Goal: Information Seeking & Learning: Learn about a topic

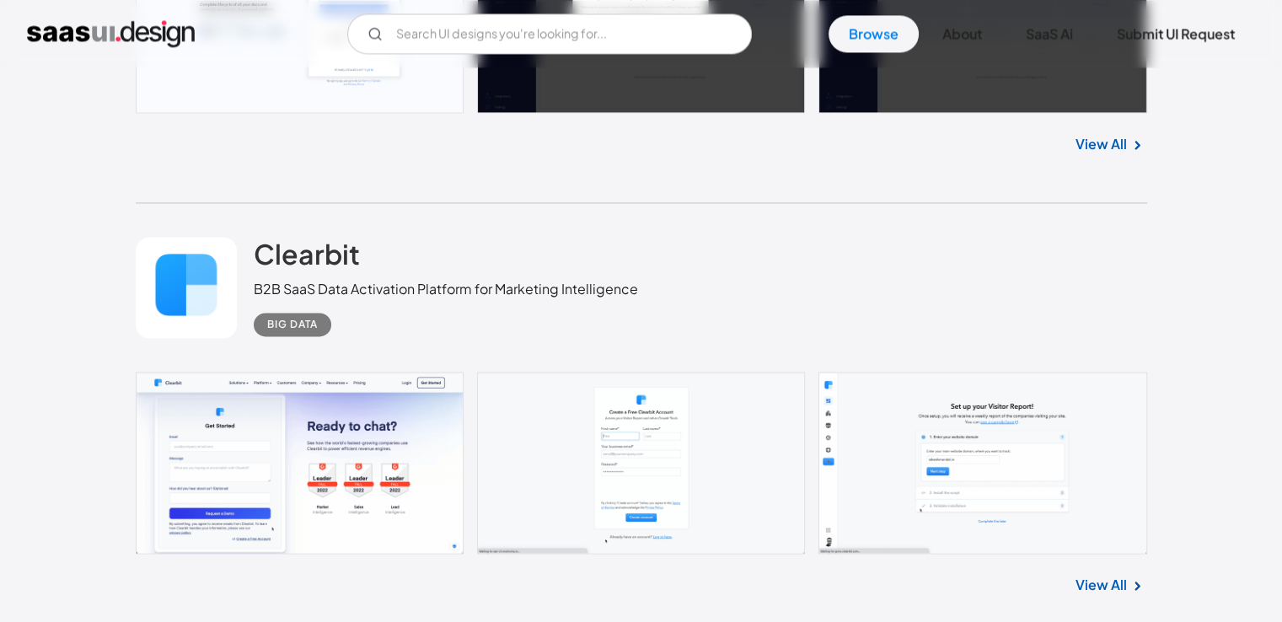
scroll to position [2584, 0]
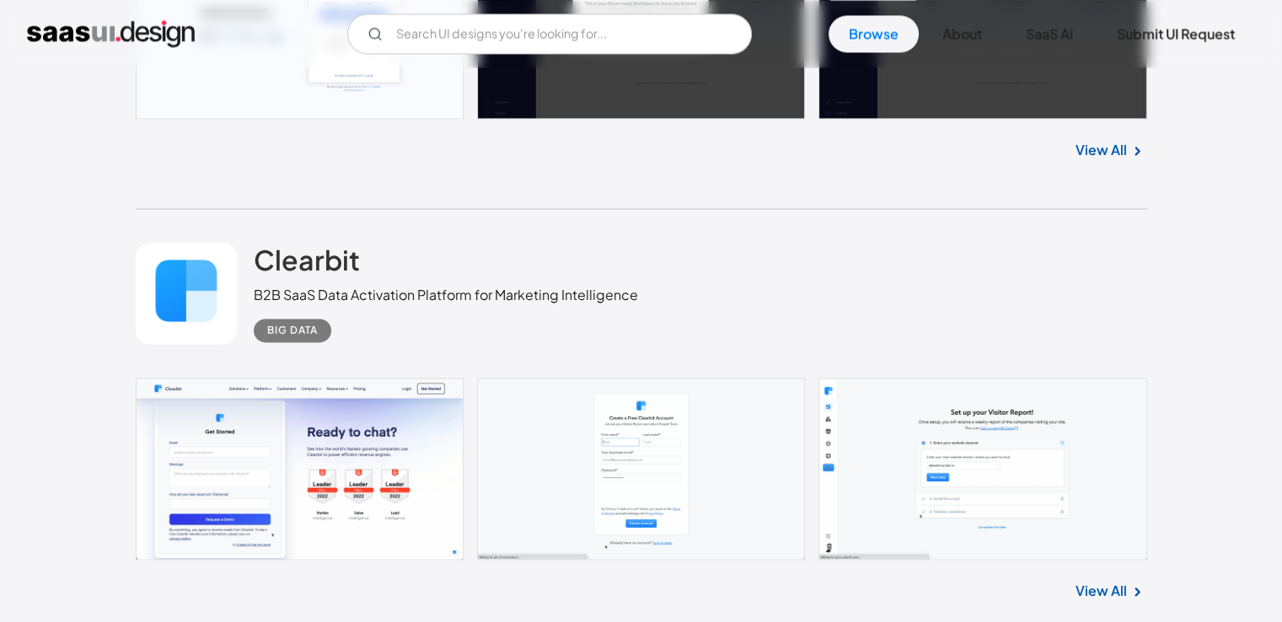
click at [258, 455] on link at bounding box center [641, 469] width 1011 height 182
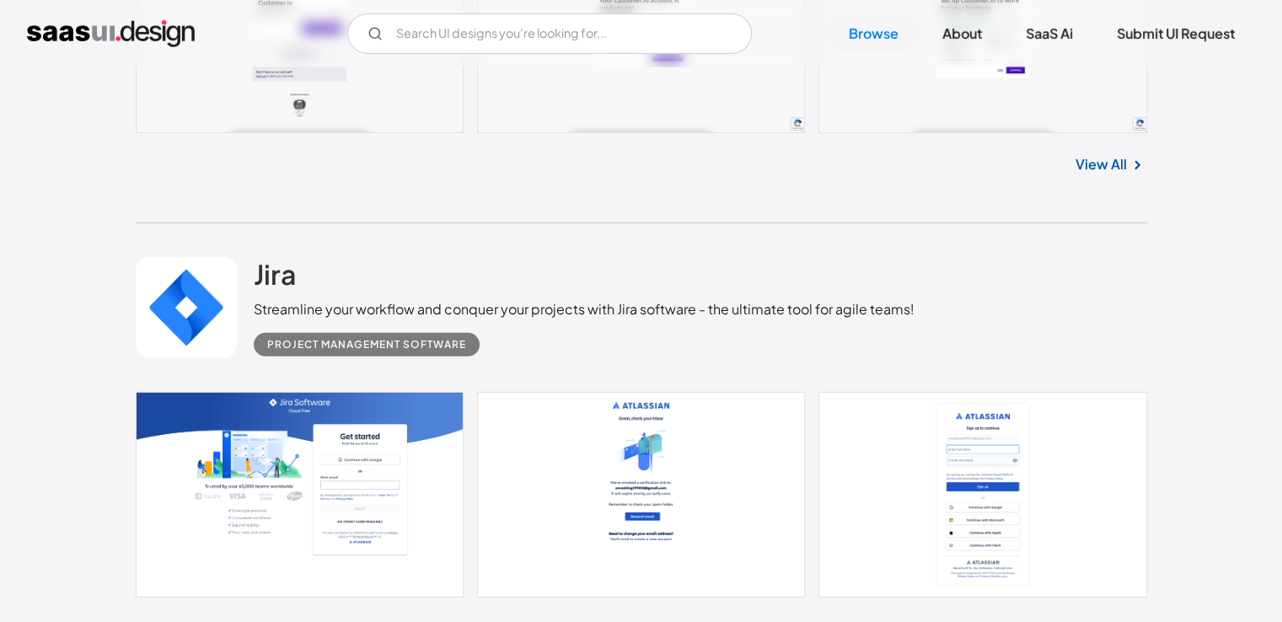
scroll to position [5218, 0]
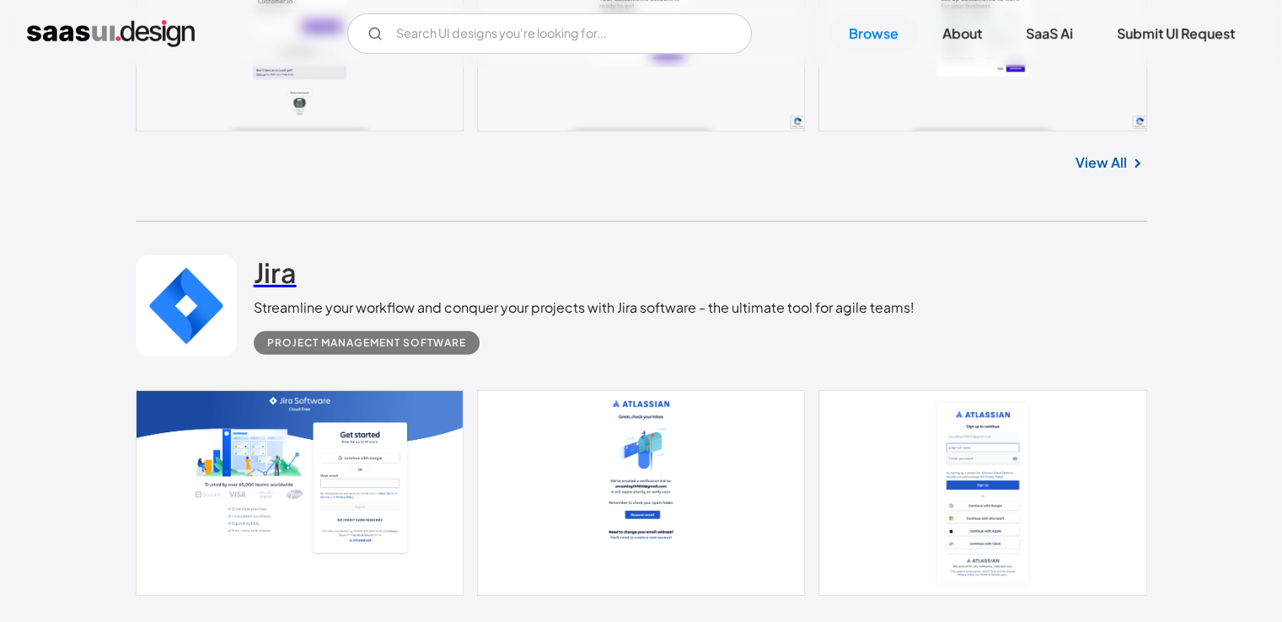
click at [270, 287] on h2 "Jira" at bounding box center [275, 272] width 43 height 34
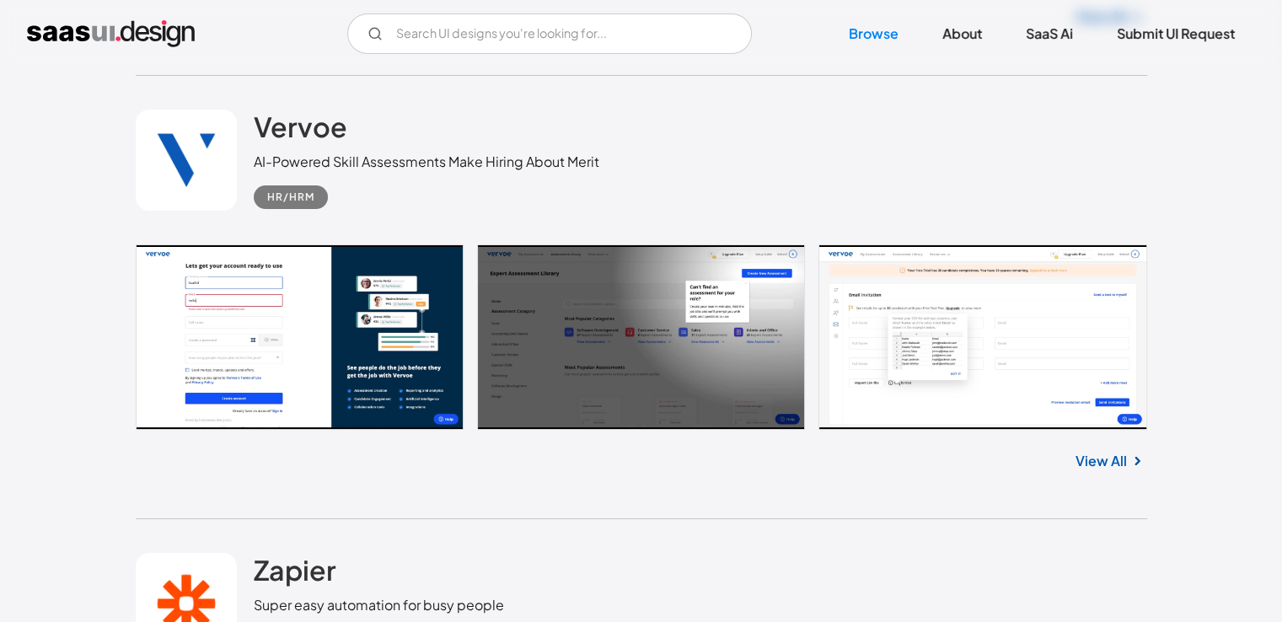
scroll to position [6258, 0]
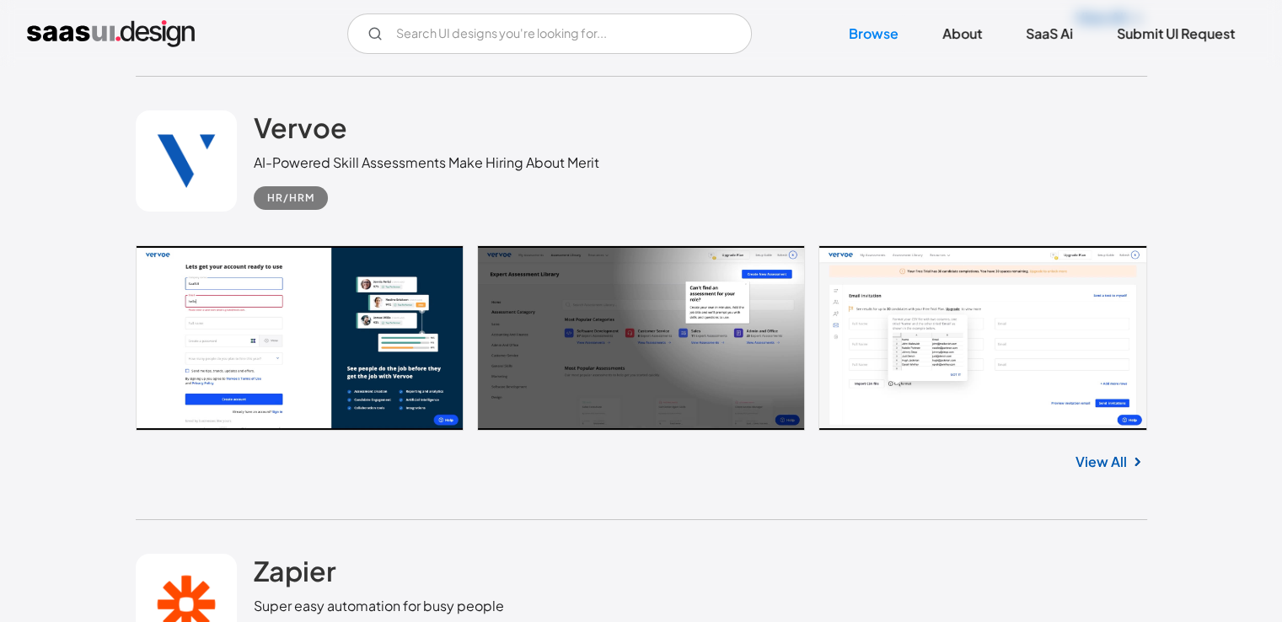
click at [376, 382] on link at bounding box center [641, 337] width 1011 height 185
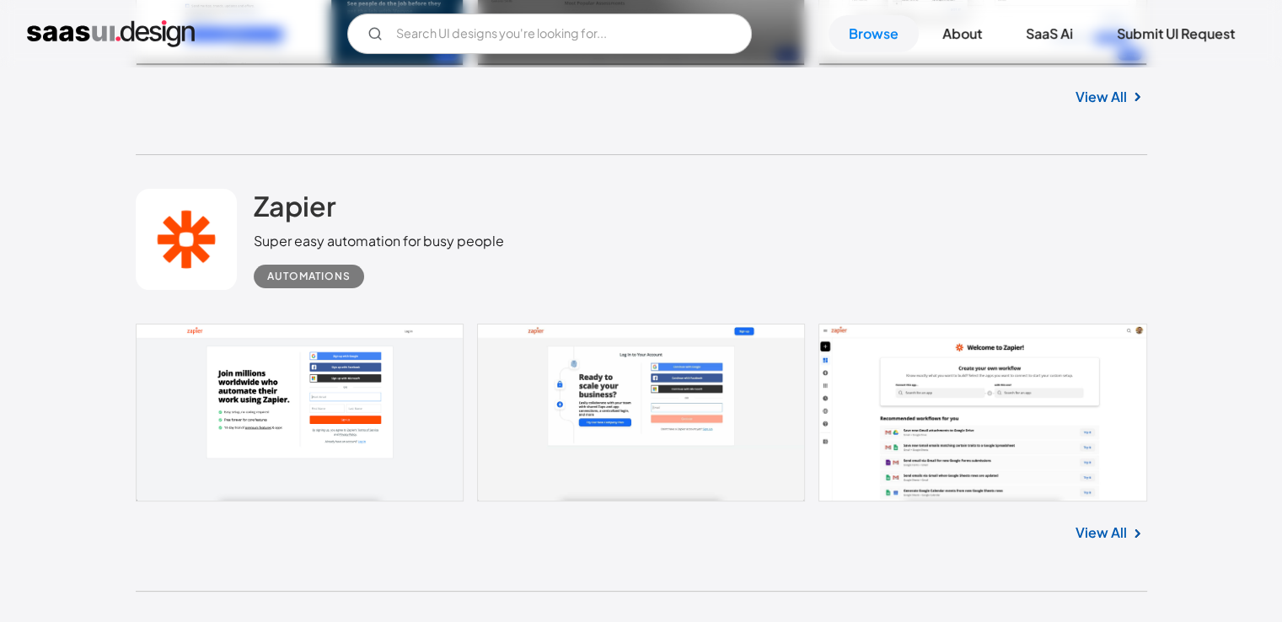
scroll to position [6686, 0]
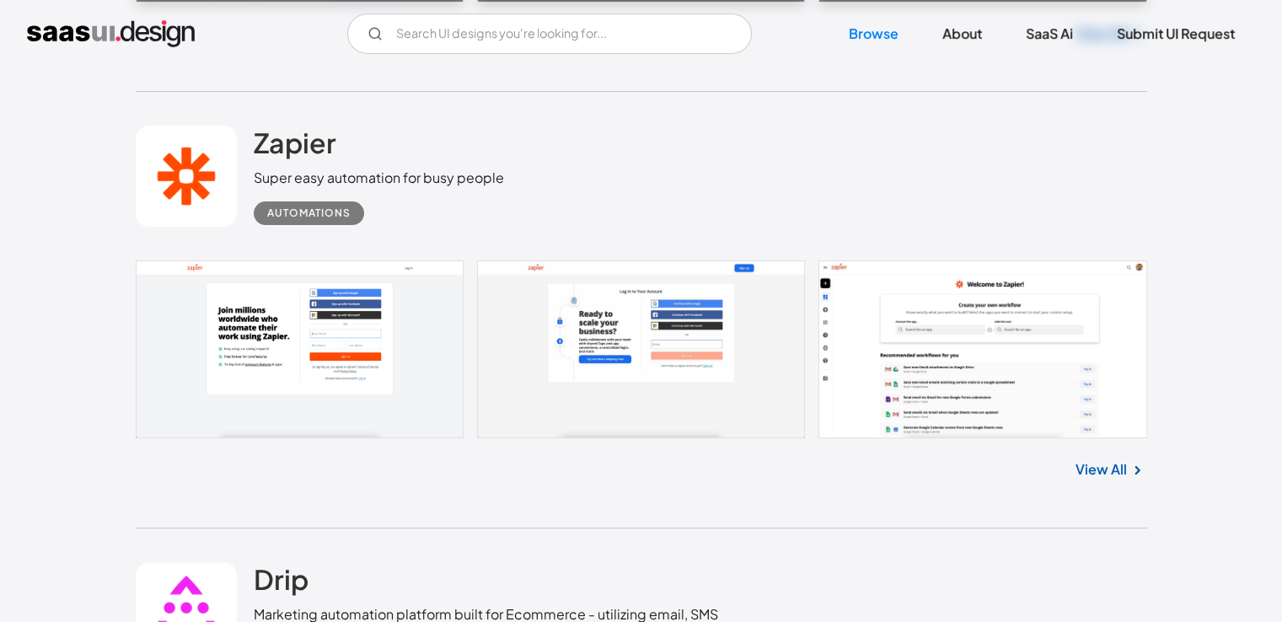
click at [259, 389] on link at bounding box center [641, 349] width 1011 height 178
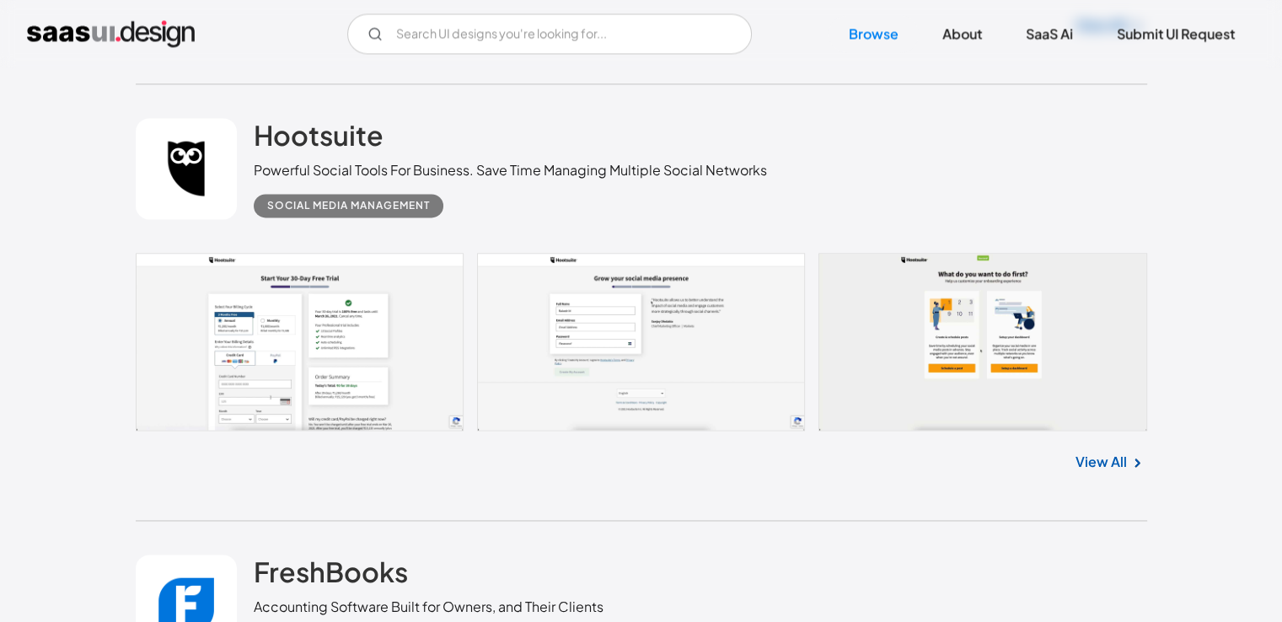
scroll to position [8898, 0]
click at [217, 335] on link at bounding box center [641, 341] width 1011 height 178
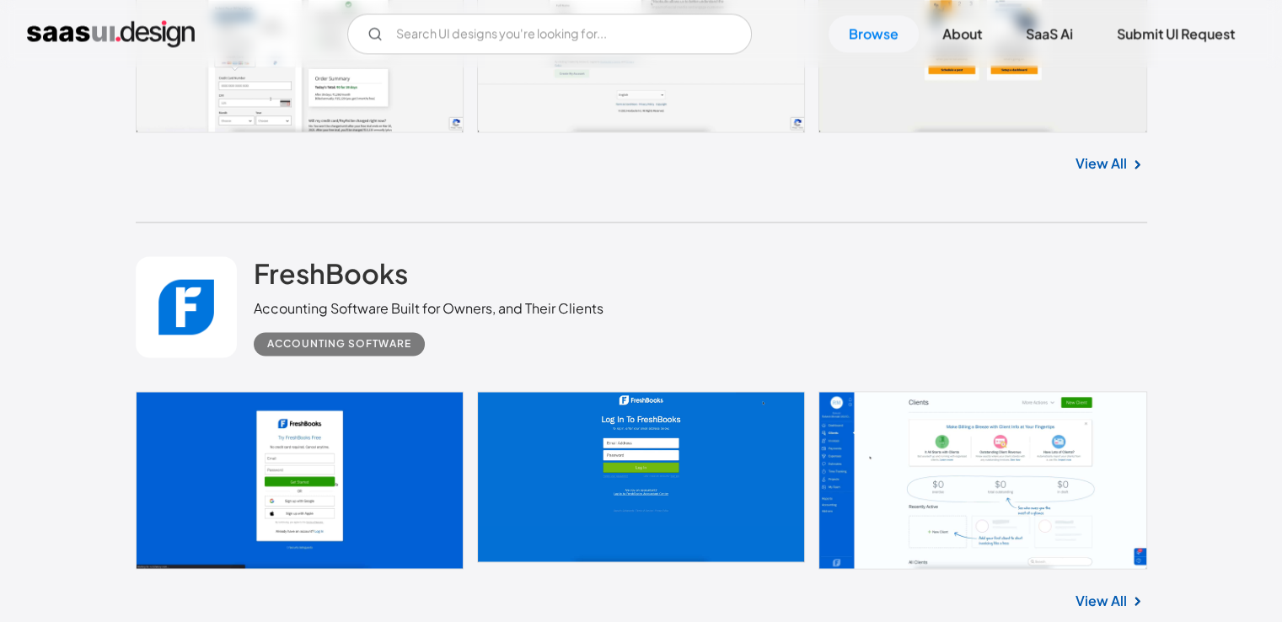
scroll to position [9358, 0]
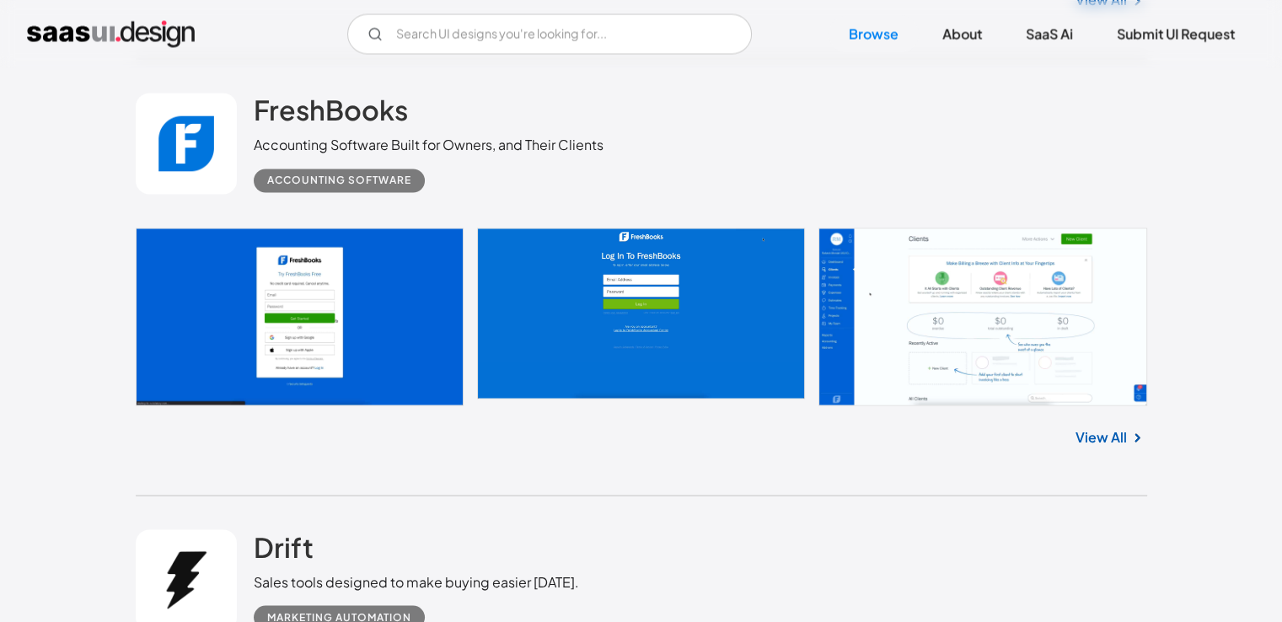
click at [332, 345] on link at bounding box center [641, 317] width 1011 height 178
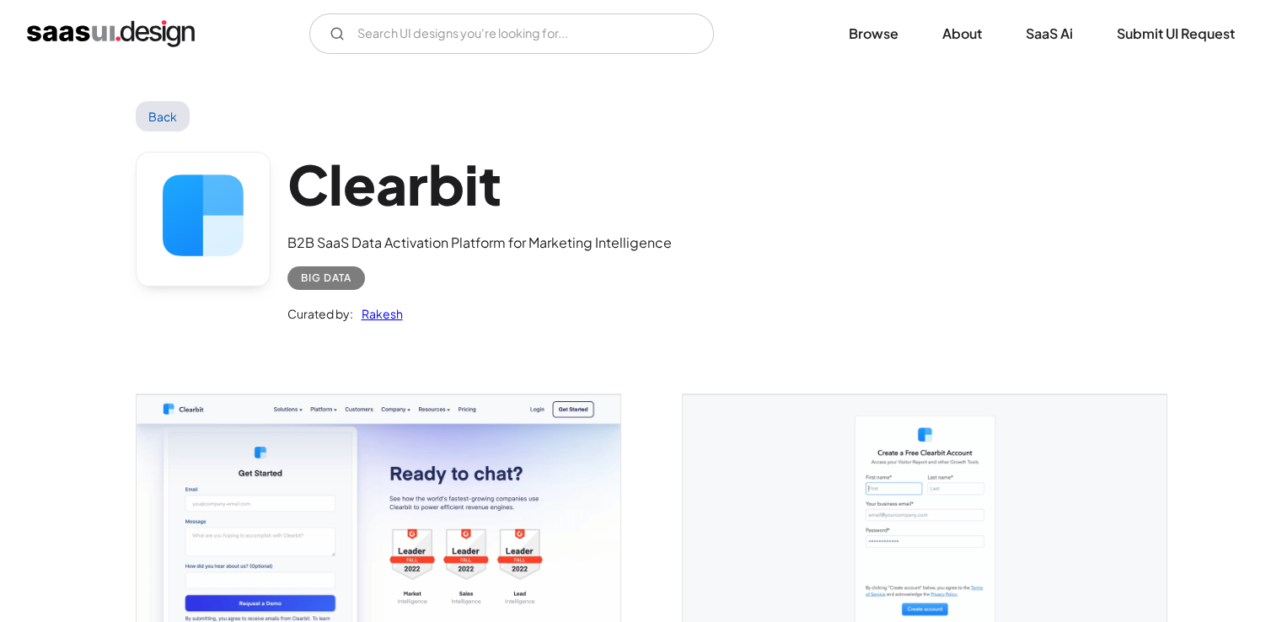
click at [258, 455] on img "open lightbox" at bounding box center [379, 527] width 484 height 267
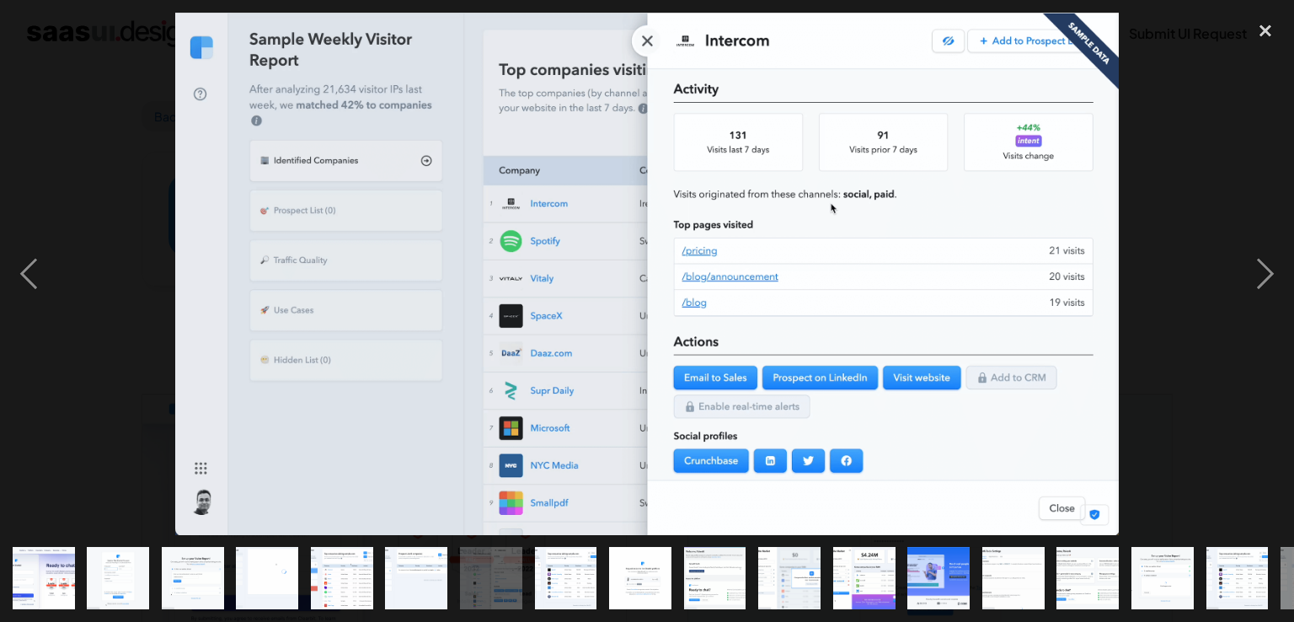
click at [1208, 169] on div at bounding box center [647, 274] width 1294 height 522
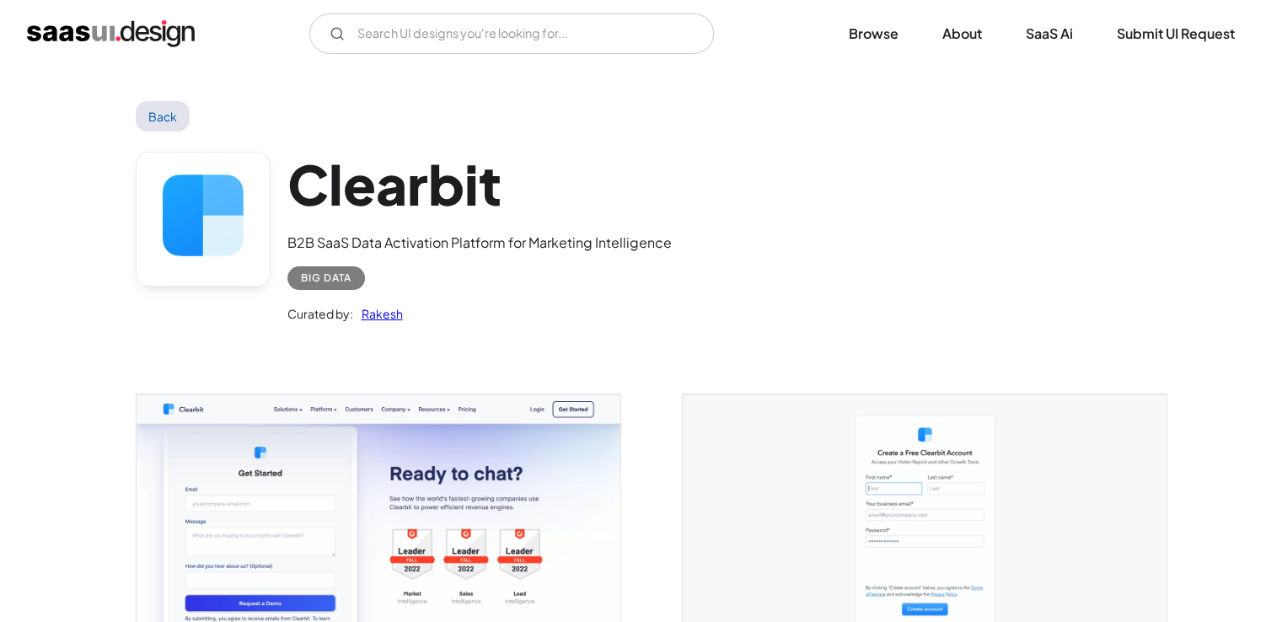
click at [169, 115] on link "Back" at bounding box center [163, 116] width 55 height 30
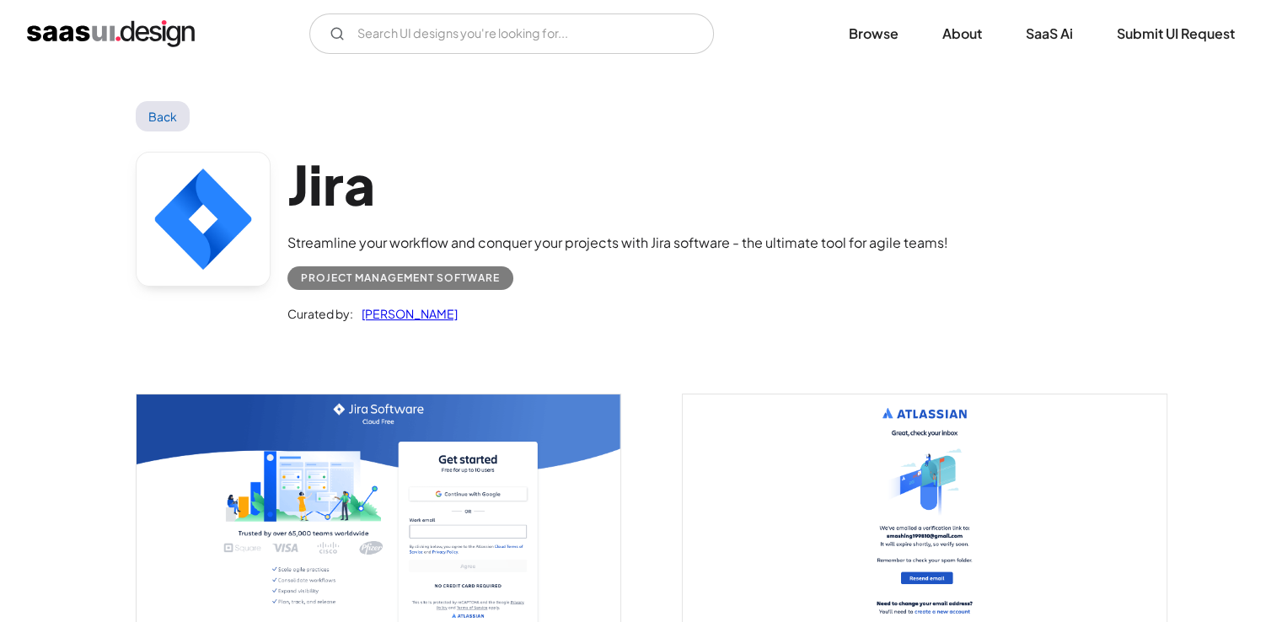
click at [281, 459] on img "open lightbox" at bounding box center [379, 545] width 484 height 303
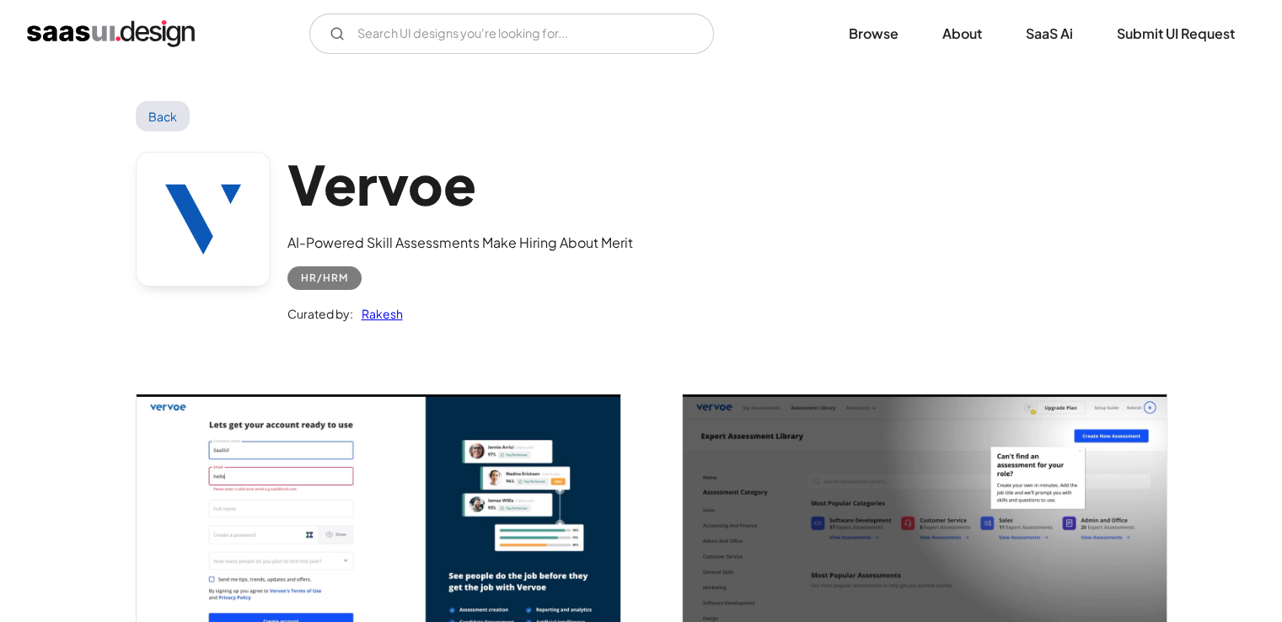
click at [340, 486] on img "open lightbox" at bounding box center [379, 530] width 484 height 272
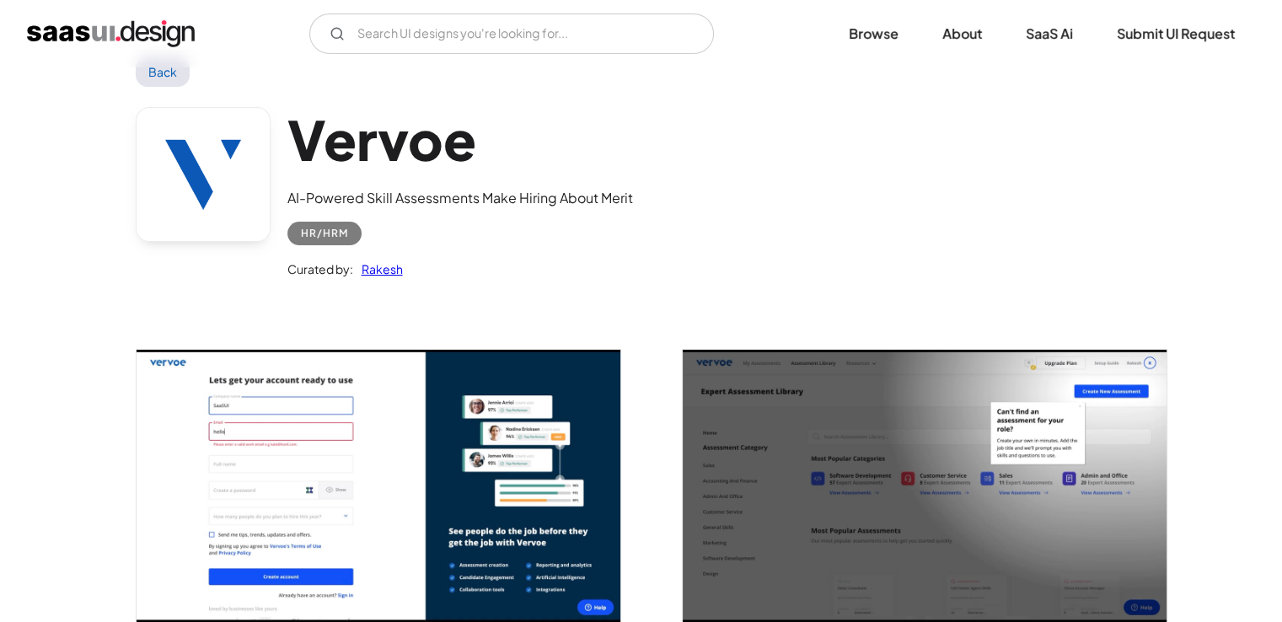
click at [167, 71] on link "Back" at bounding box center [163, 71] width 55 height 30
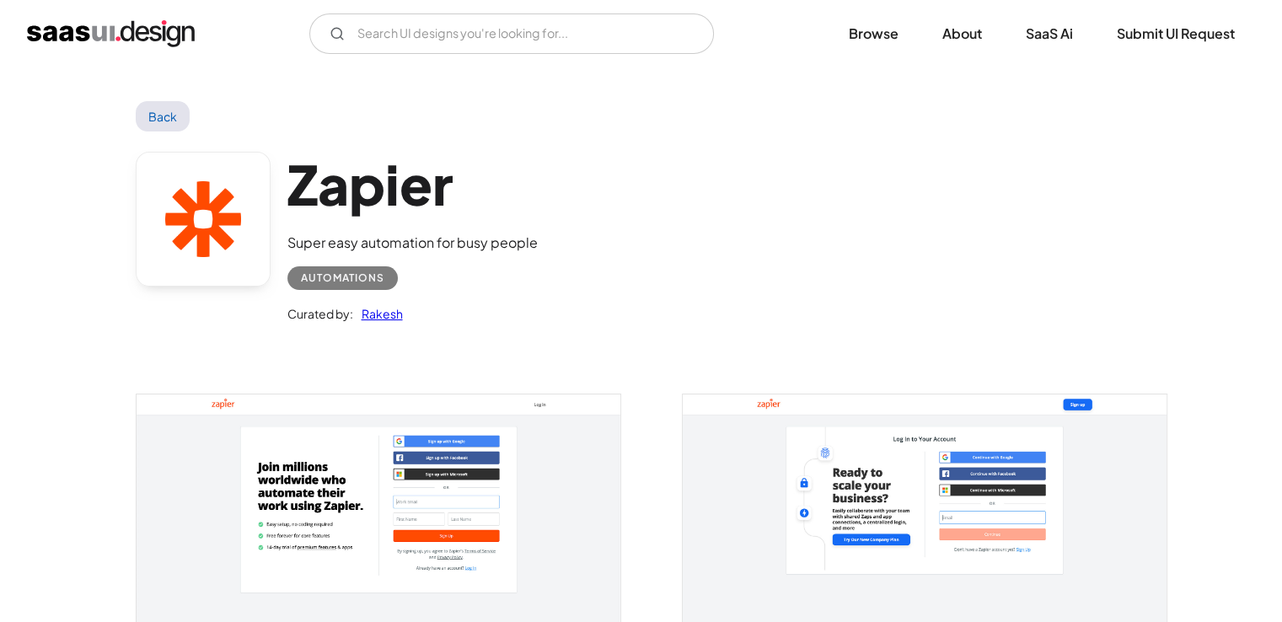
click at [309, 469] on img "open lightbox" at bounding box center [379, 524] width 484 height 260
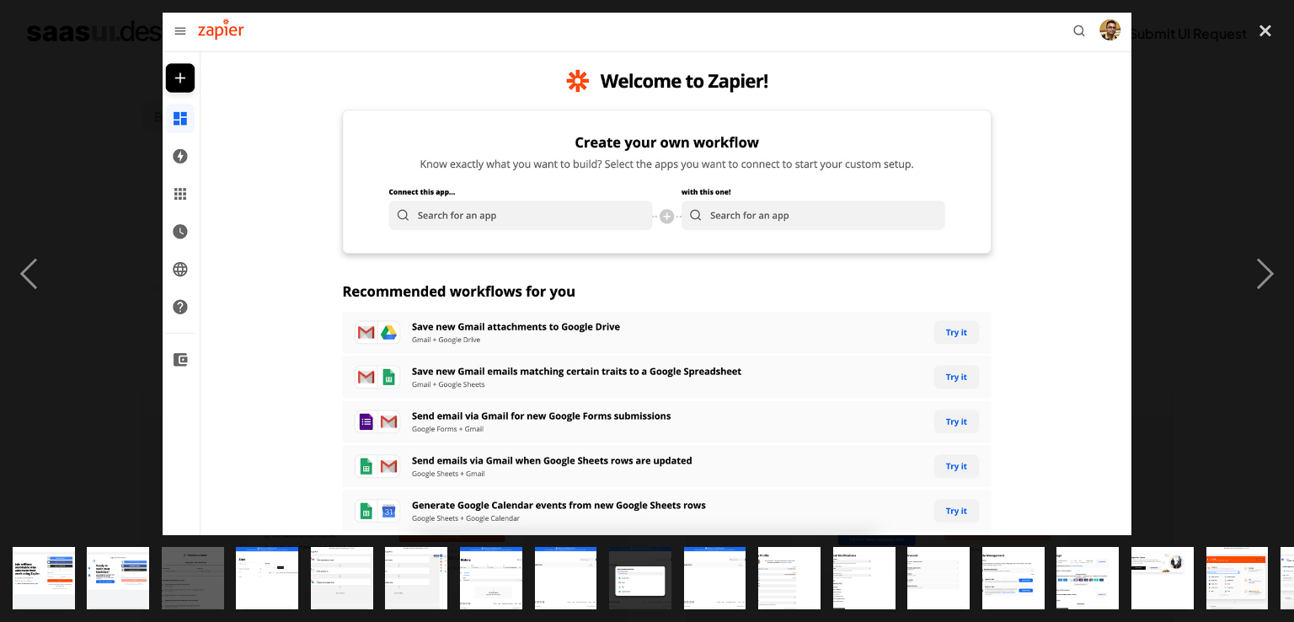
click at [419, 361] on img at bounding box center [647, 274] width 969 height 522
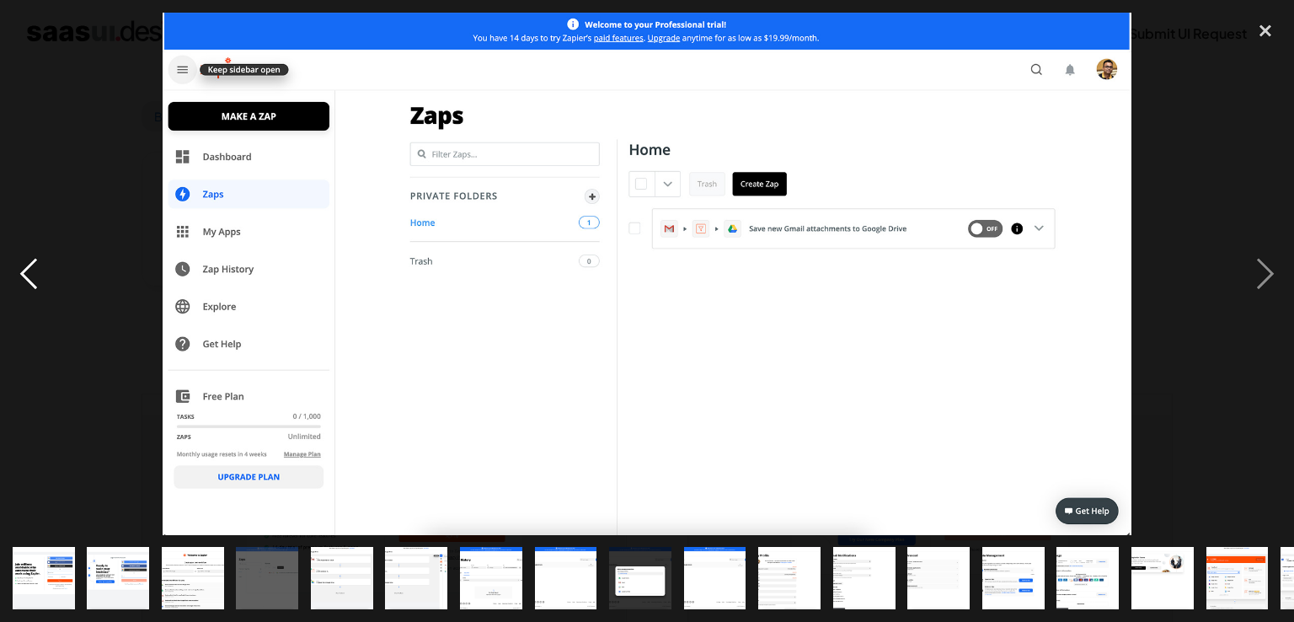
click at [26, 282] on div "previous image" at bounding box center [28, 274] width 57 height 522
click at [28, 281] on div "previous image" at bounding box center [28, 274] width 57 height 522
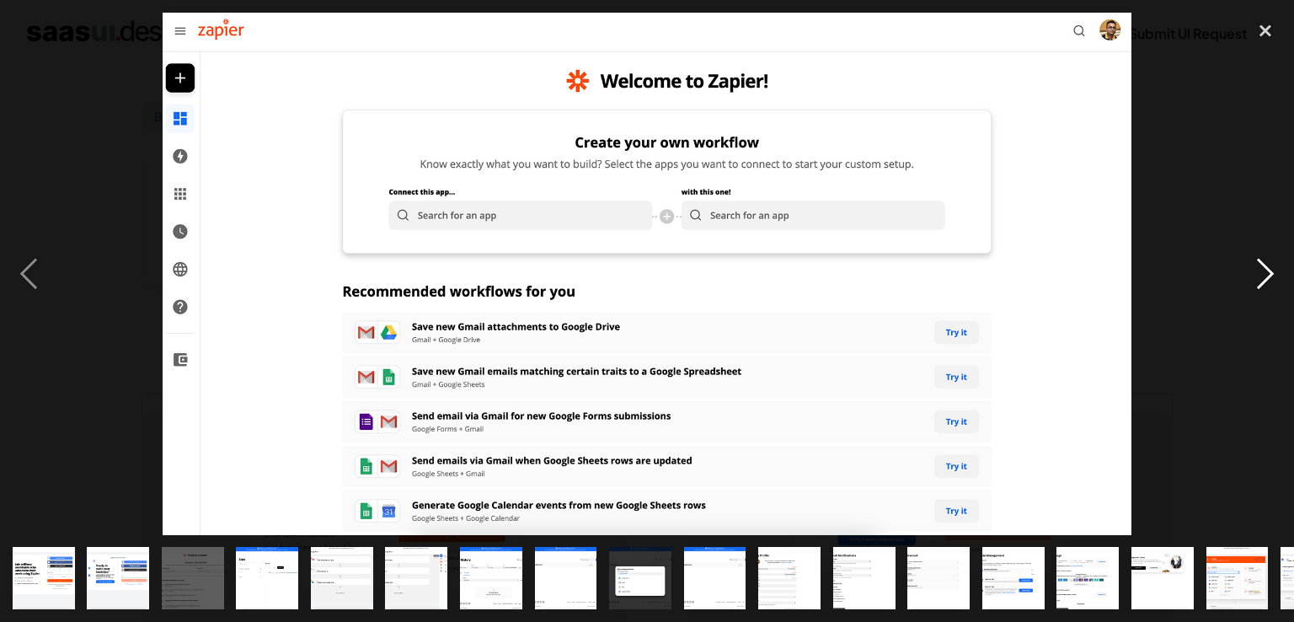
click at [1272, 276] on div "next image" at bounding box center [1265, 274] width 57 height 522
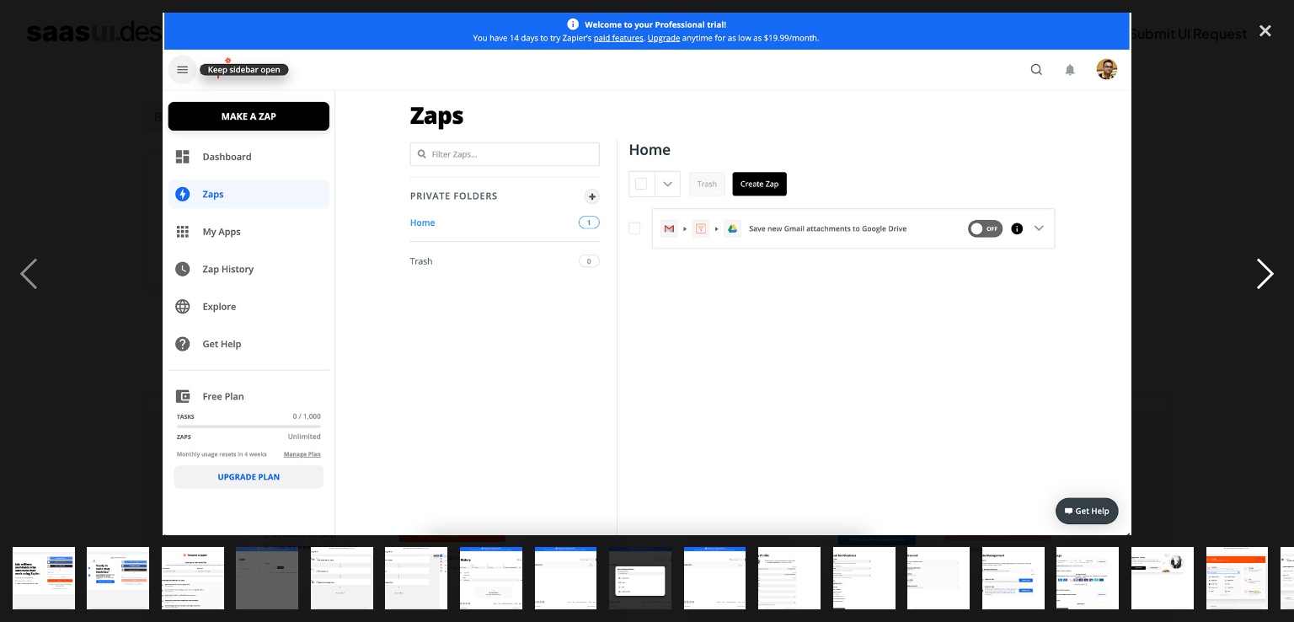
click at [1272, 276] on div "next image" at bounding box center [1265, 274] width 57 height 522
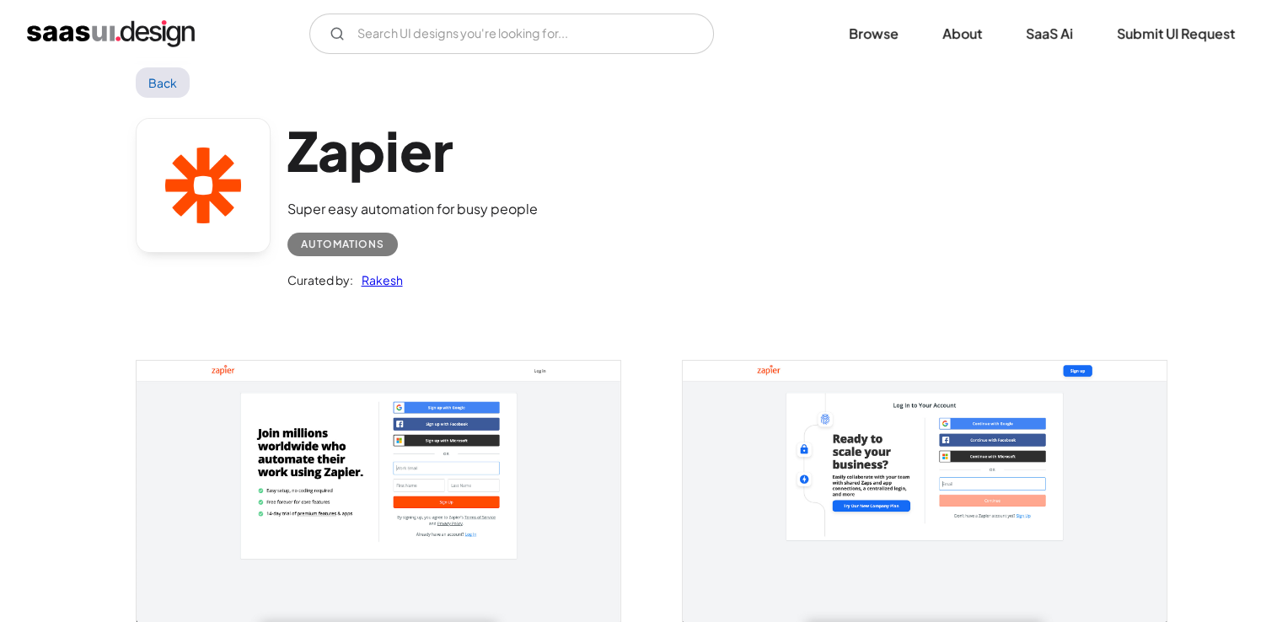
click at [146, 78] on link "Back" at bounding box center [163, 82] width 55 height 30
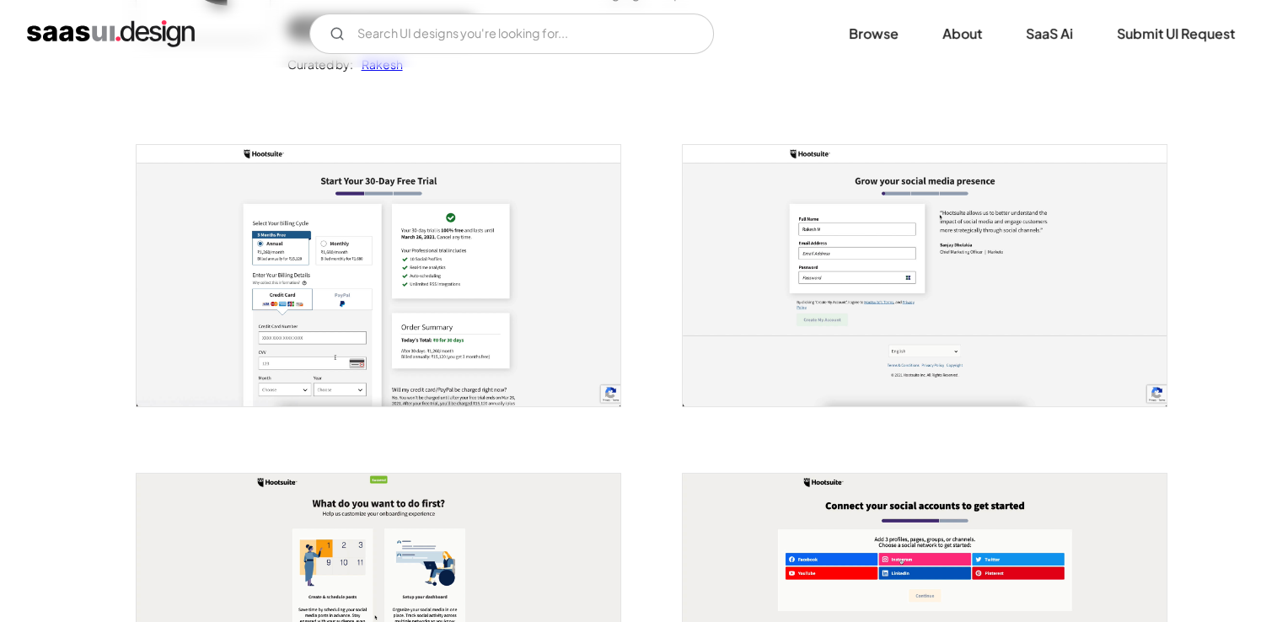
scroll to position [221, 0]
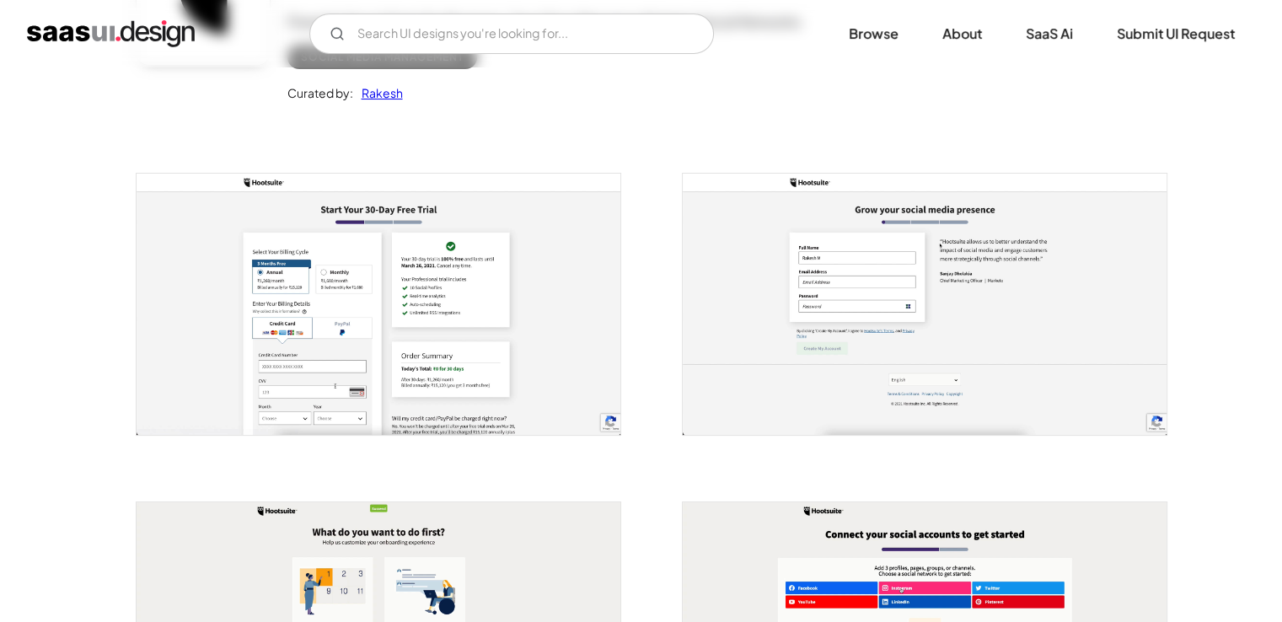
click at [270, 341] on img "open lightbox" at bounding box center [379, 304] width 484 height 261
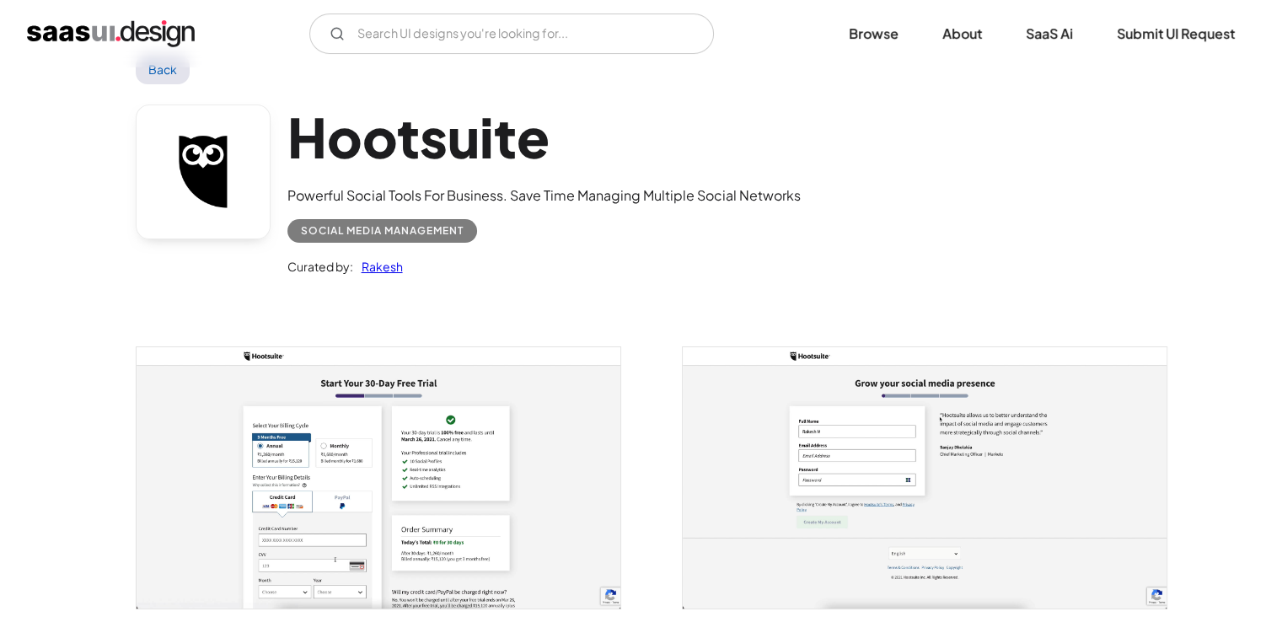
scroll to position [0, 0]
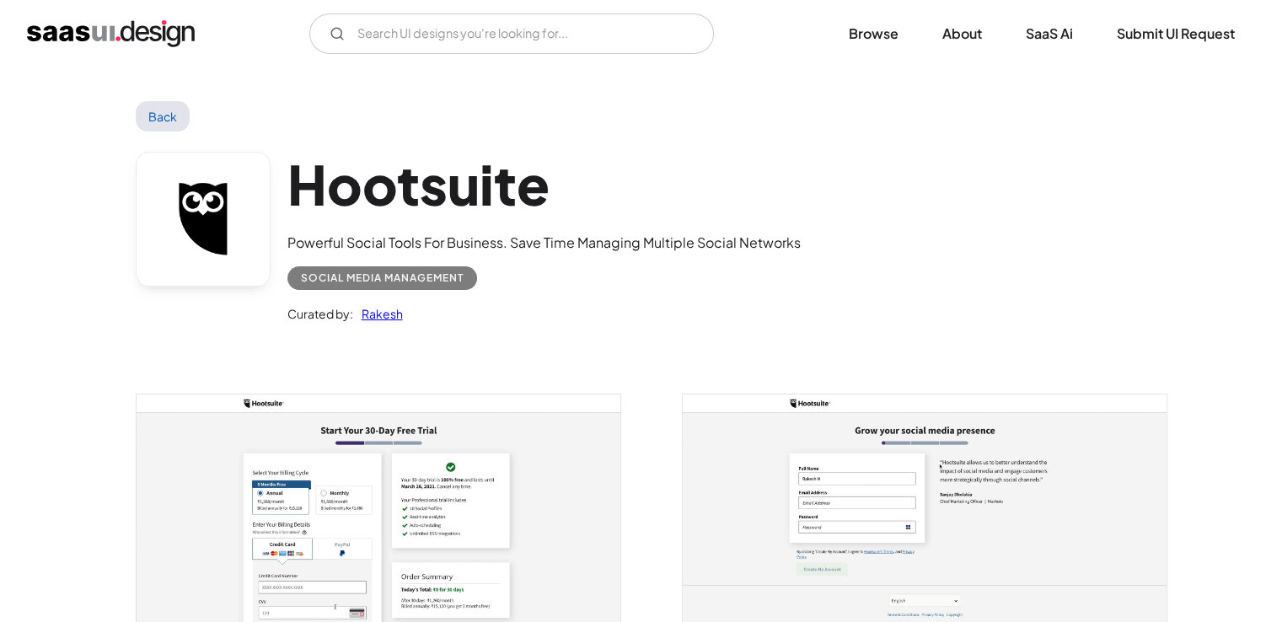
click at [157, 113] on link "Back" at bounding box center [163, 116] width 55 height 30
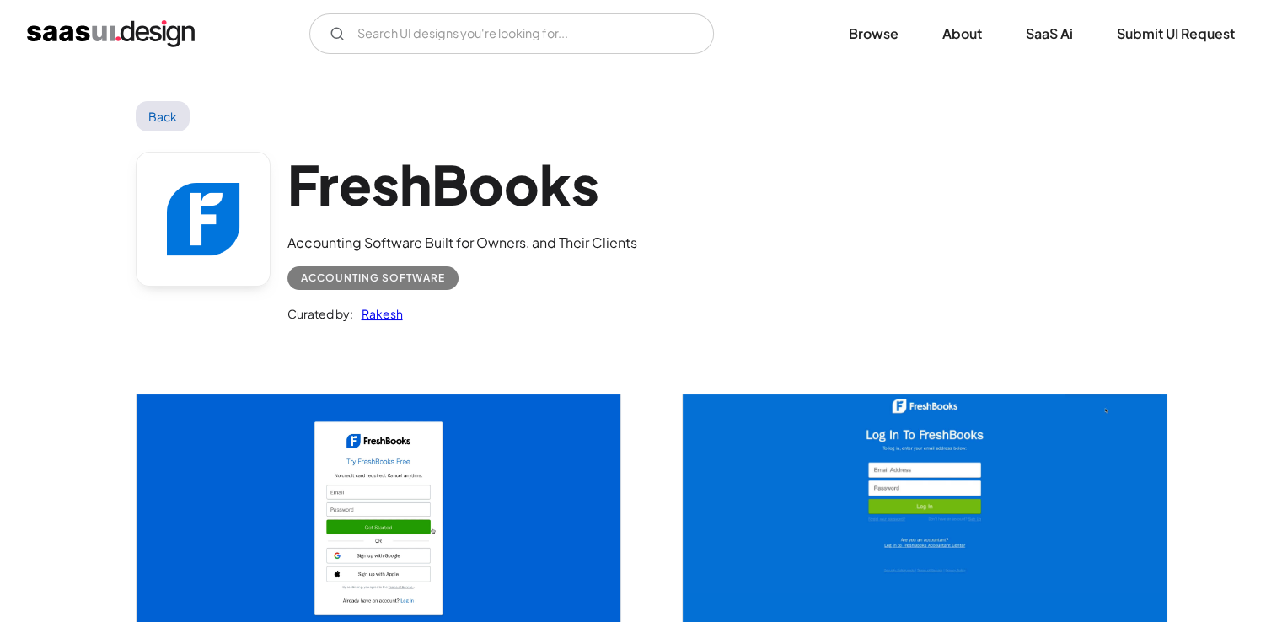
click at [263, 554] on img "open lightbox" at bounding box center [379, 524] width 484 height 261
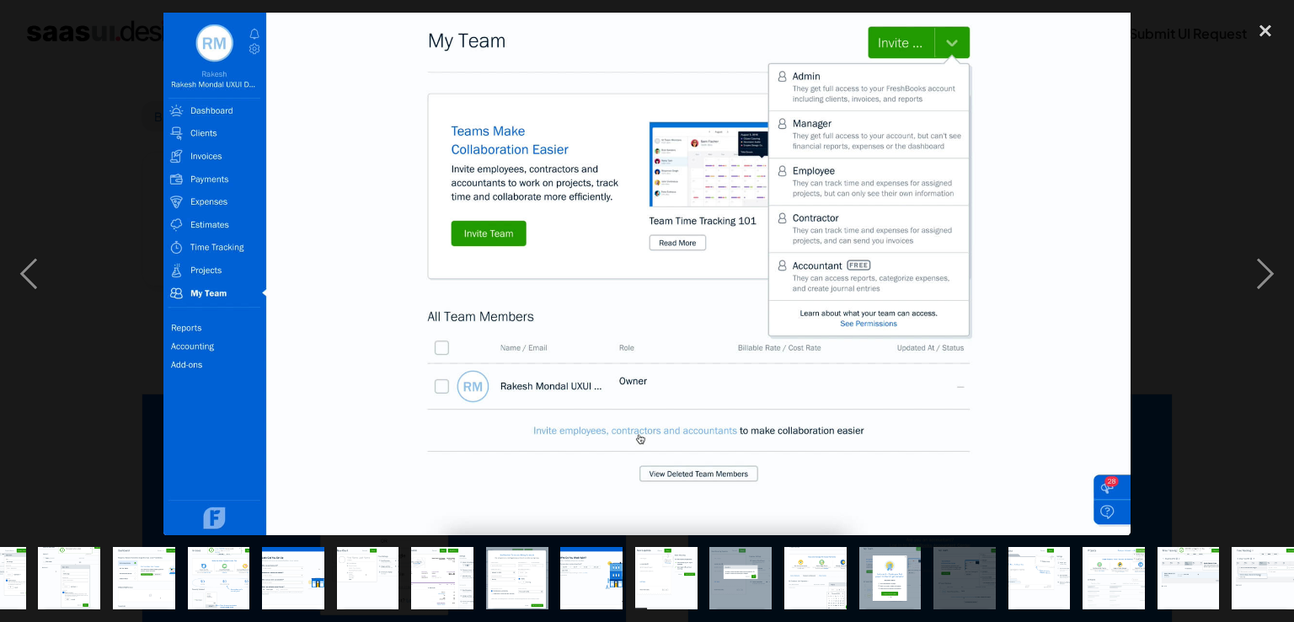
scroll to position [0, 358]
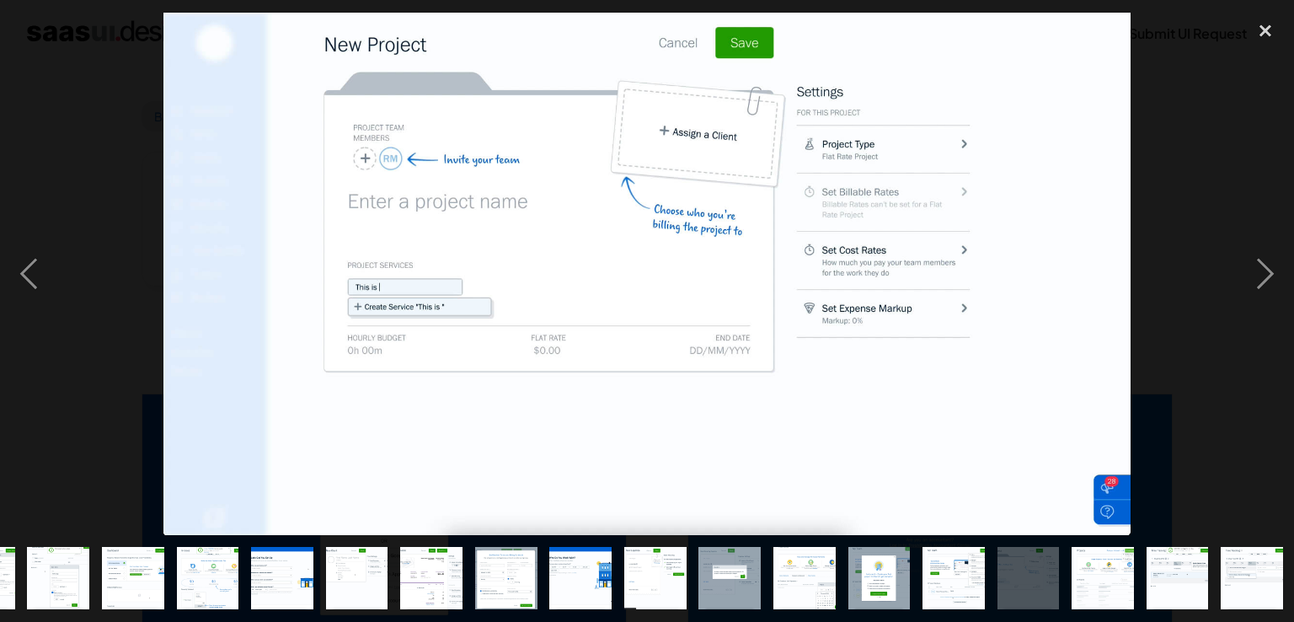
drag, startPoint x: 701, startPoint y: 176, endPoint x: 1106, endPoint y: 193, distance: 404.8
click at [1106, 193] on img at bounding box center [646, 274] width 967 height 522
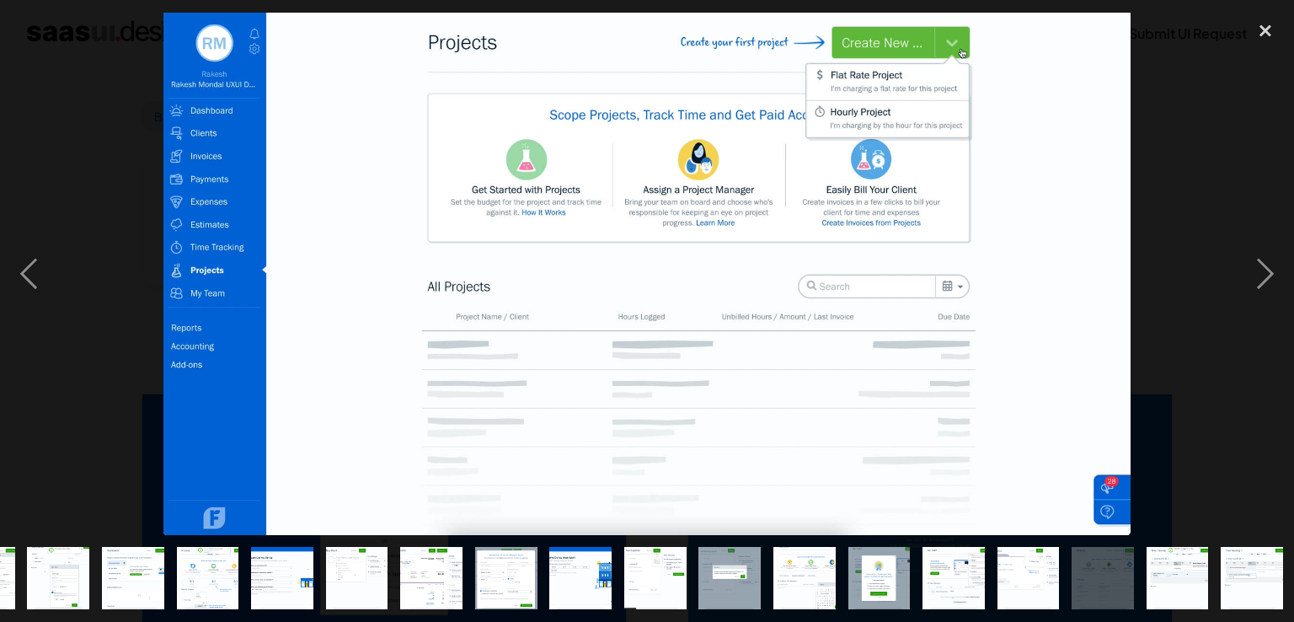
click at [142, 67] on div at bounding box center [647, 274] width 1294 height 522
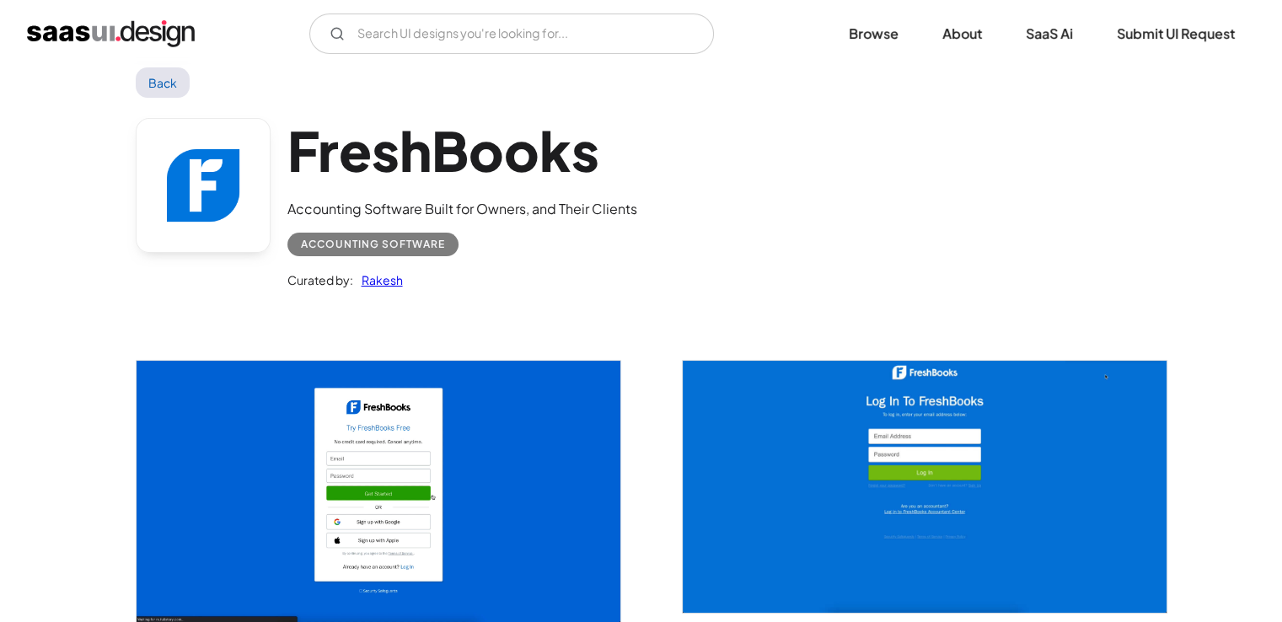
scroll to position [0, 0]
